Goal: Information Seeking & Learning: Find specific fact

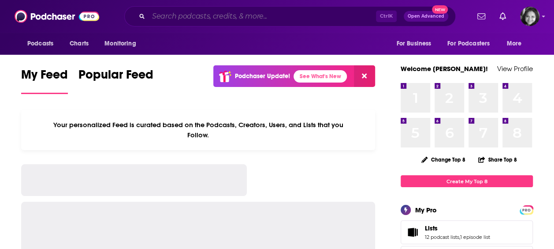
click at [262, 17] on input "Search podcasts, credits, & more..." at bounding box center [262, 16] width 227 height 14
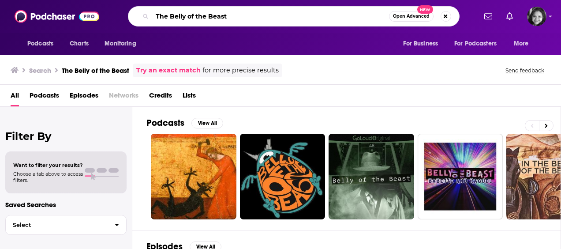
click at [231, 11] on input "The Belly of the Beast" at bounding box center [270, 16] width 237 height 14
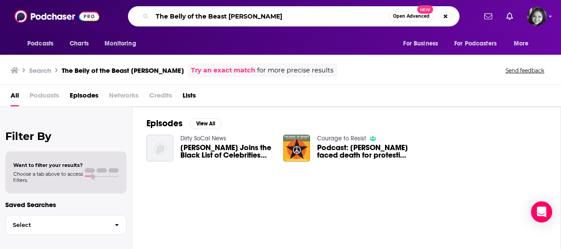
drag, startPoint x: 235, startPoint y: 17, endPoint x: 286, endPoint y: 21, distance: 50.4
click at [286, 21] on input "The Belly of the Beast [PERSON_NAME]" at bounding box center [270, 16] width 237 height 14
type input "The Belly of the Beast"
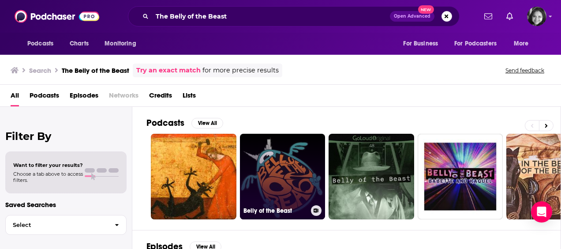
click at [273, 160] on link "Belly of the Beast" at bounding box center [282, 176] width 85 height 85
